Goal: Transaction & Acquisition: Purchase product/service

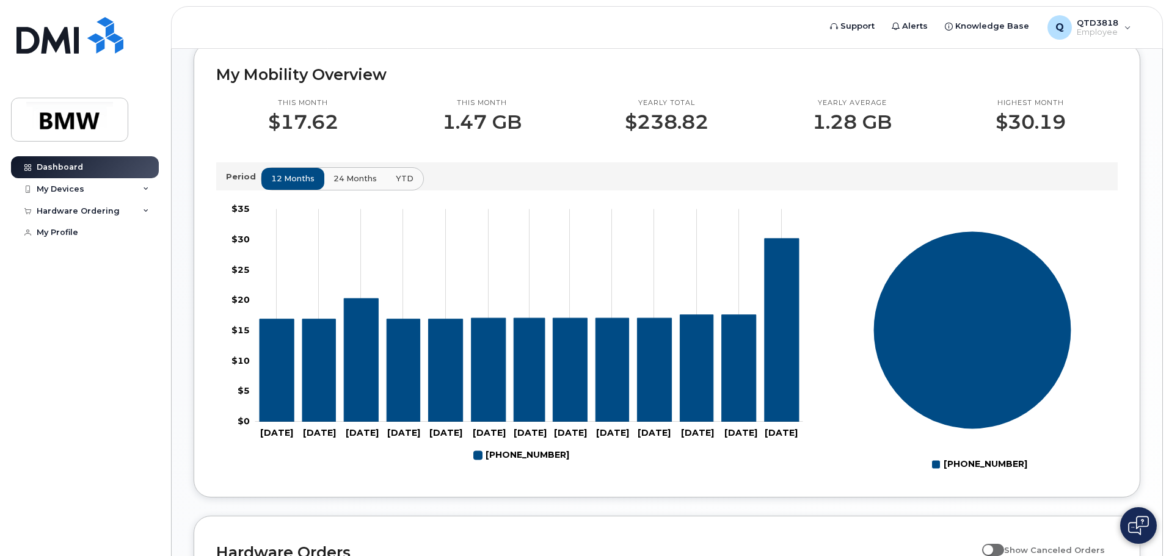
scroll to position [305, 0]
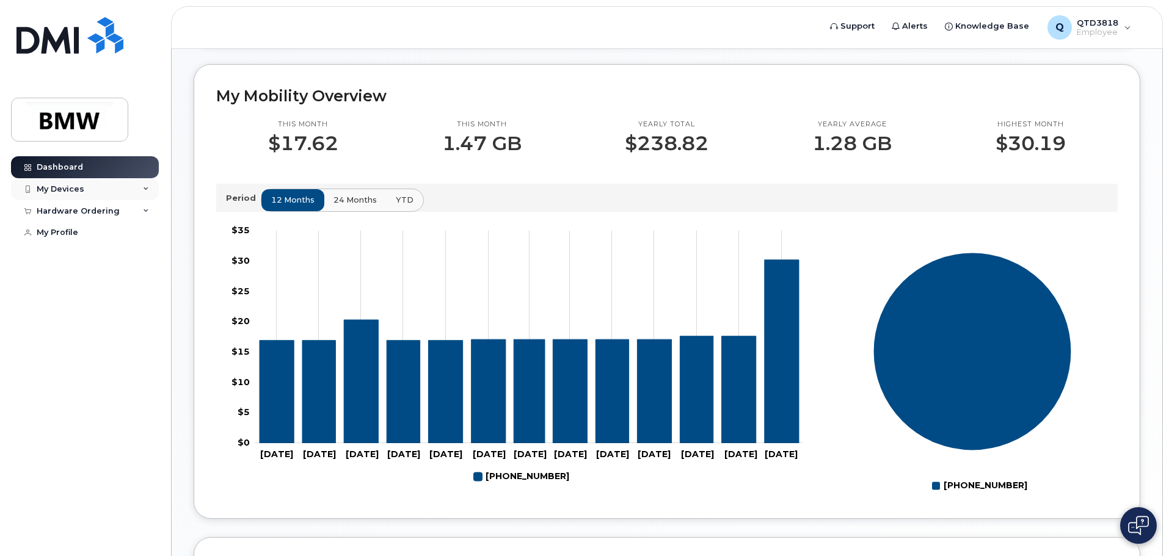
click at [149, 187] on div "My Devices" at bounding box center [85, 189] width 148 height 22
click at [146, 280] on icon at bounding box center [146, 277] width 6 height 6
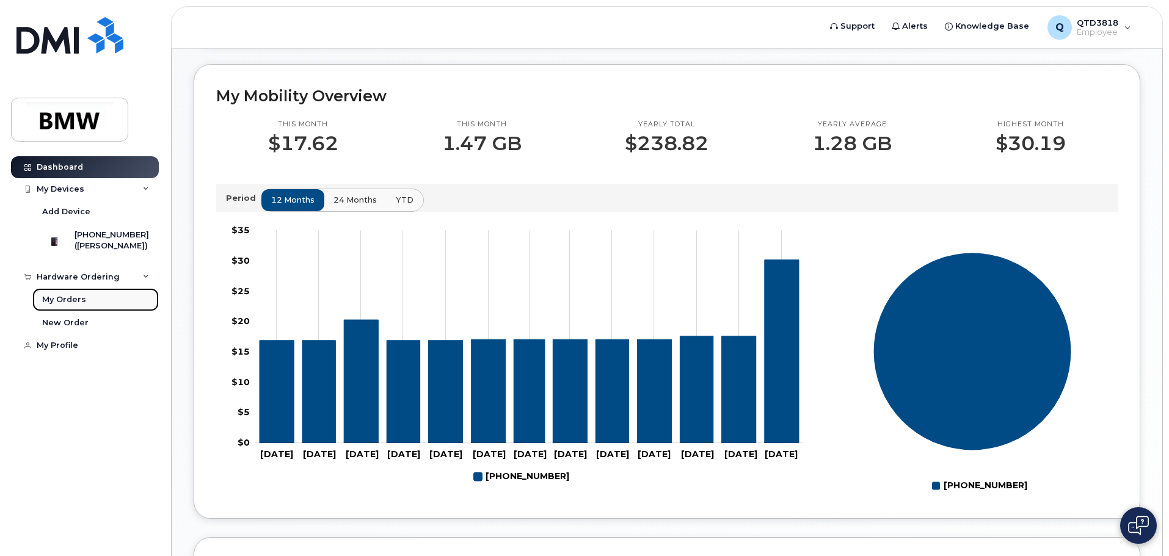
click at [83, 305] on div "My Orders" at bounding box center [64, 299] width 44 height 11
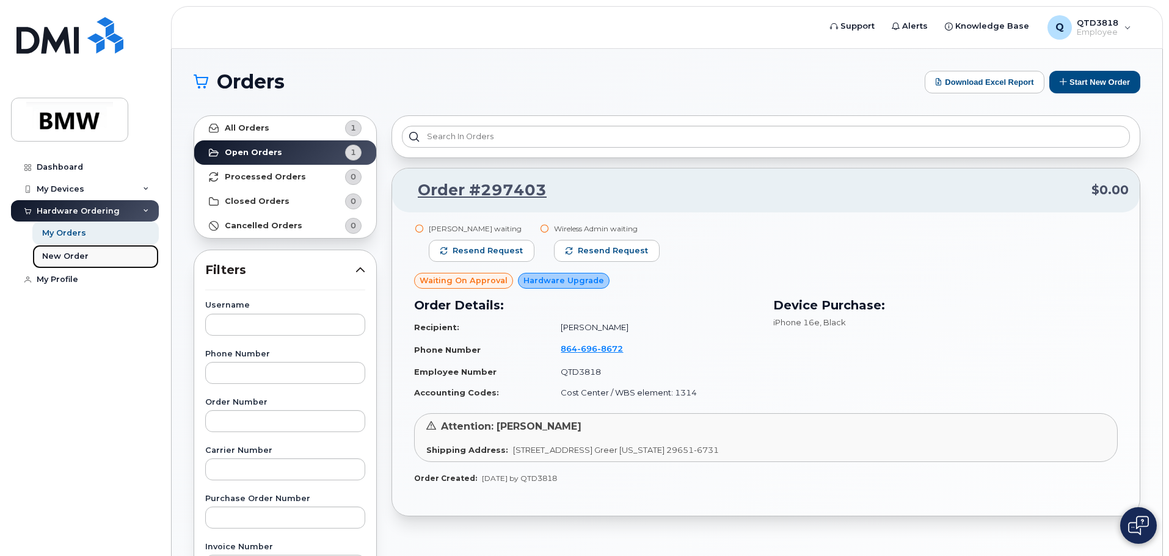
click at [46, 260] on div "New Order" at bounding box center [65, 256] width 46 height 11
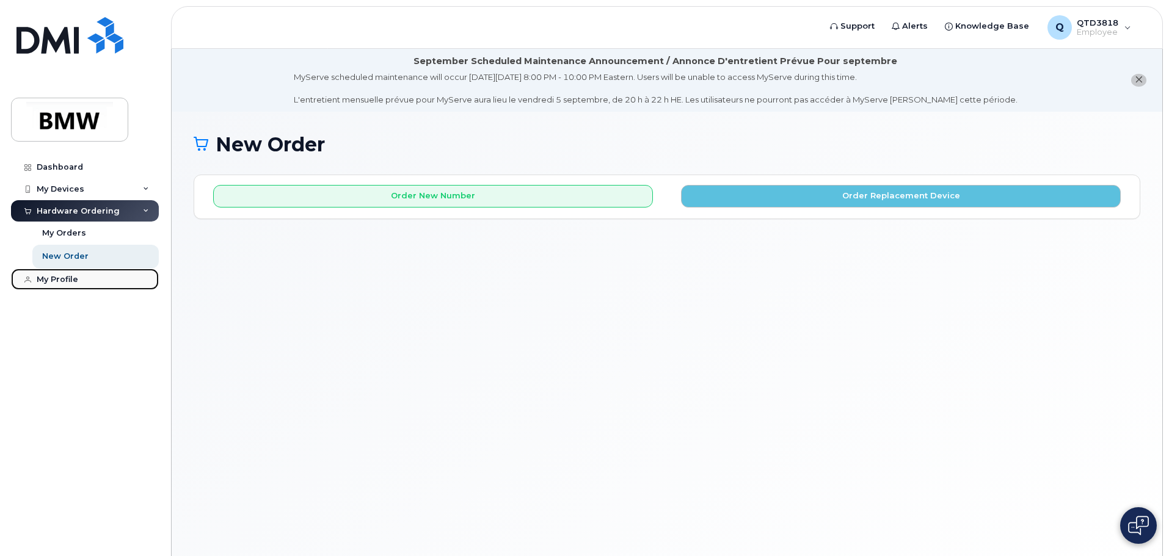
click at [59, 282] on div "My Profile" at bounding box center [58, 280] width 42 height 10
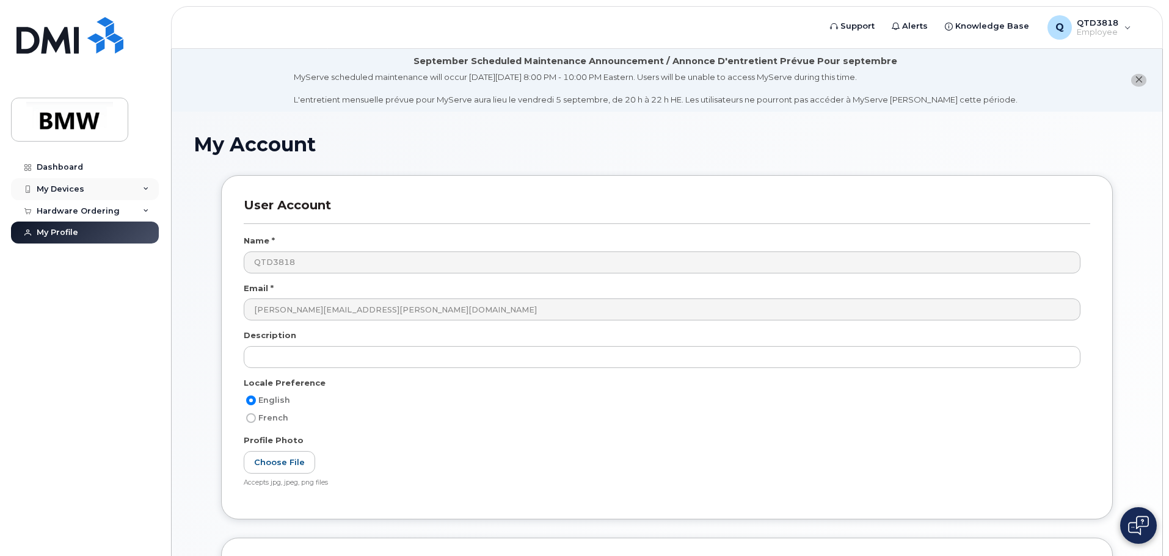
click at [64, 186] on div "My Devices" at bounding box center [61, 189] width 48 height 10
